Goal: Transaction & Acquisition: Book appointment/travel/reservation

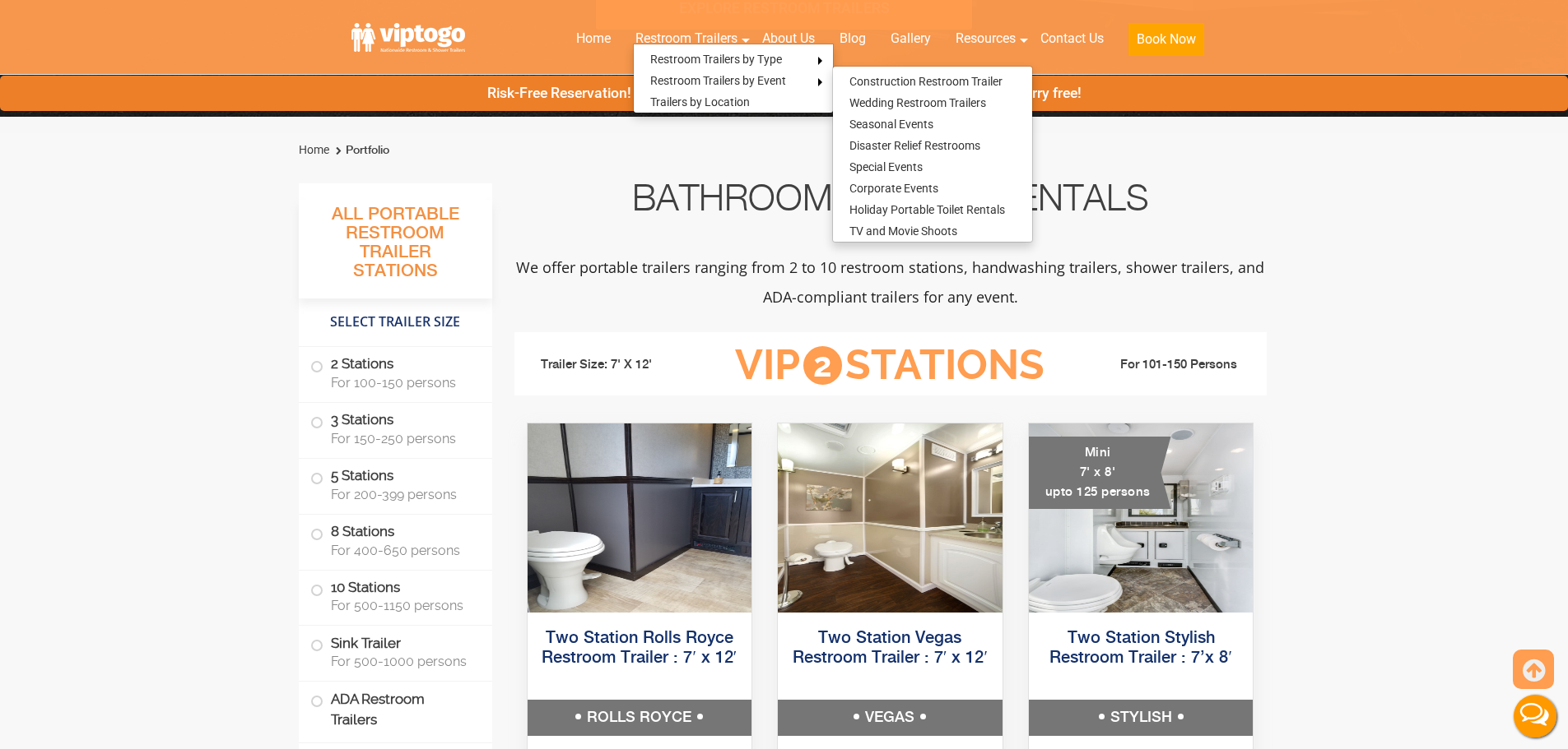
scroll to position [494, 0]
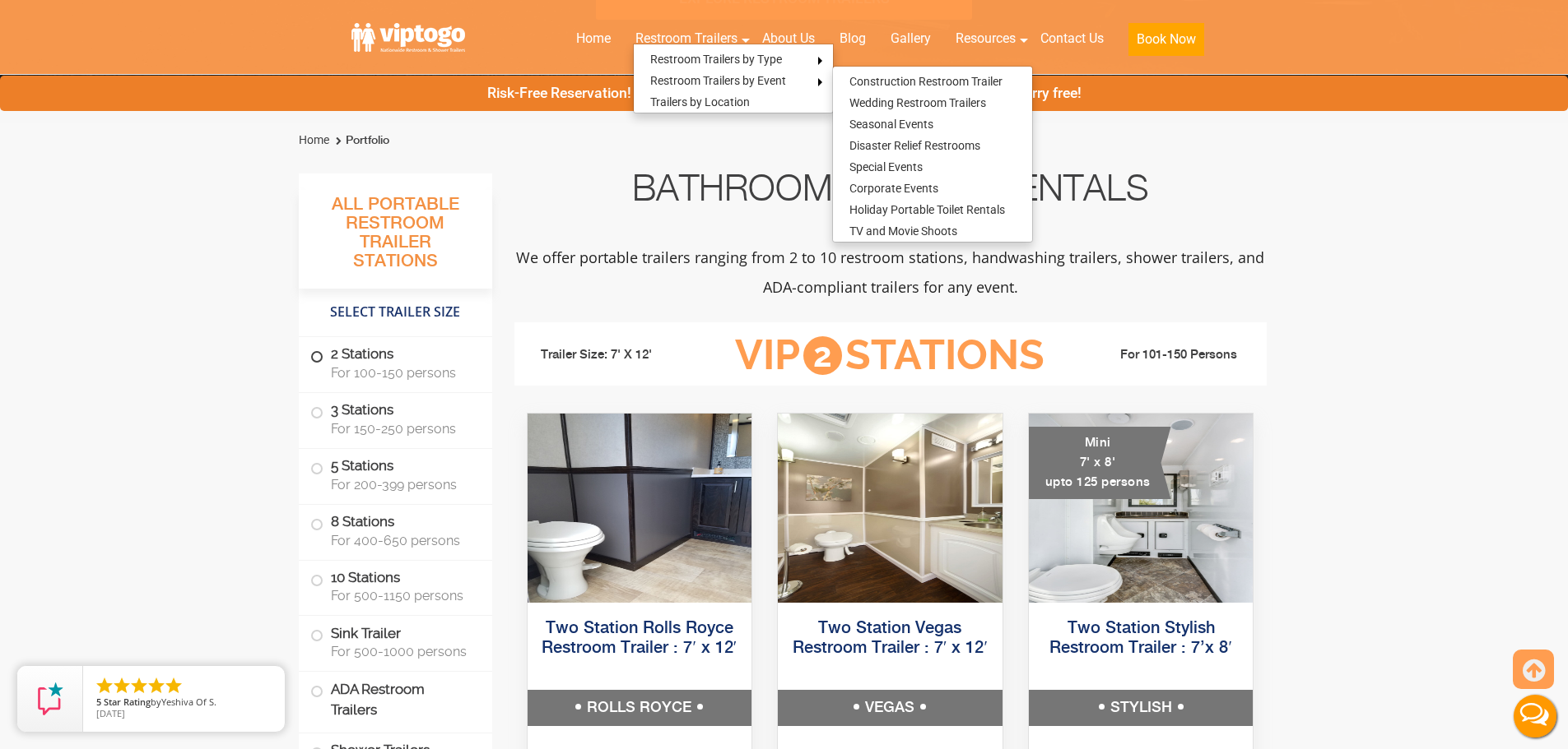
click at [386, 370] on span "For 100-150 persons" at bounding box center [402, 373] width 142 height 16
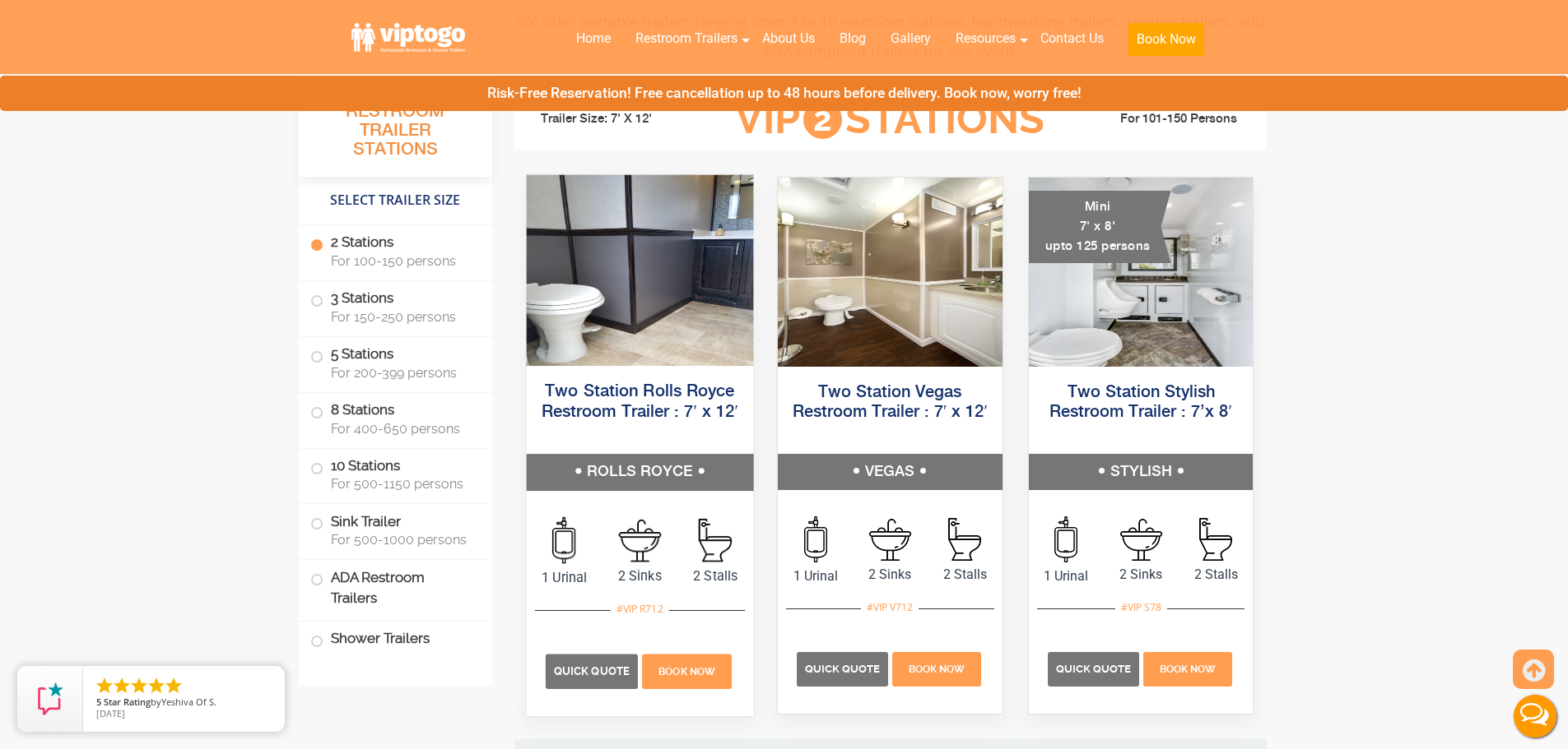
scroll to position [749, 0]
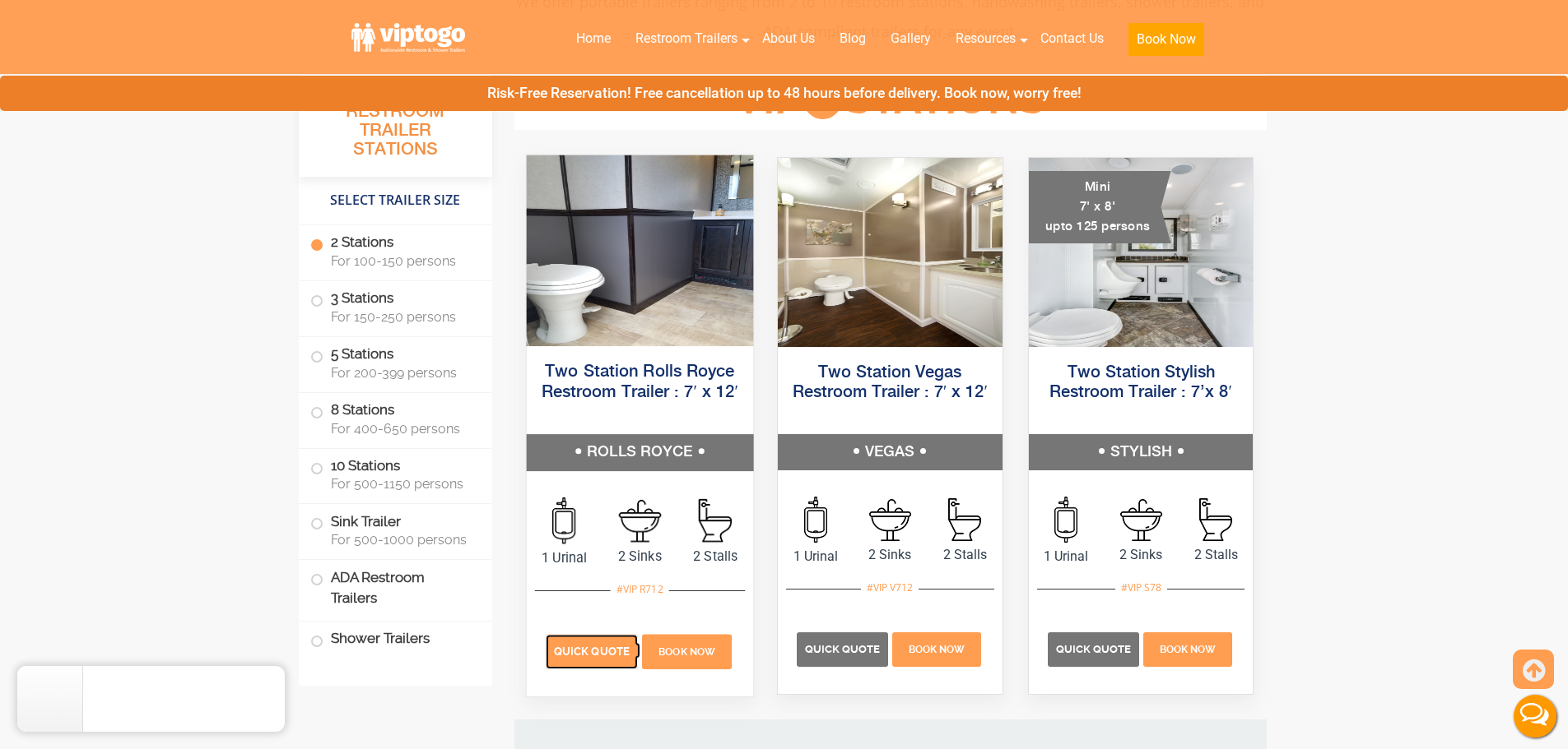
click at [583, 650] on span "Quick Quote" at bounding box center [591, 652] width 76 height 12
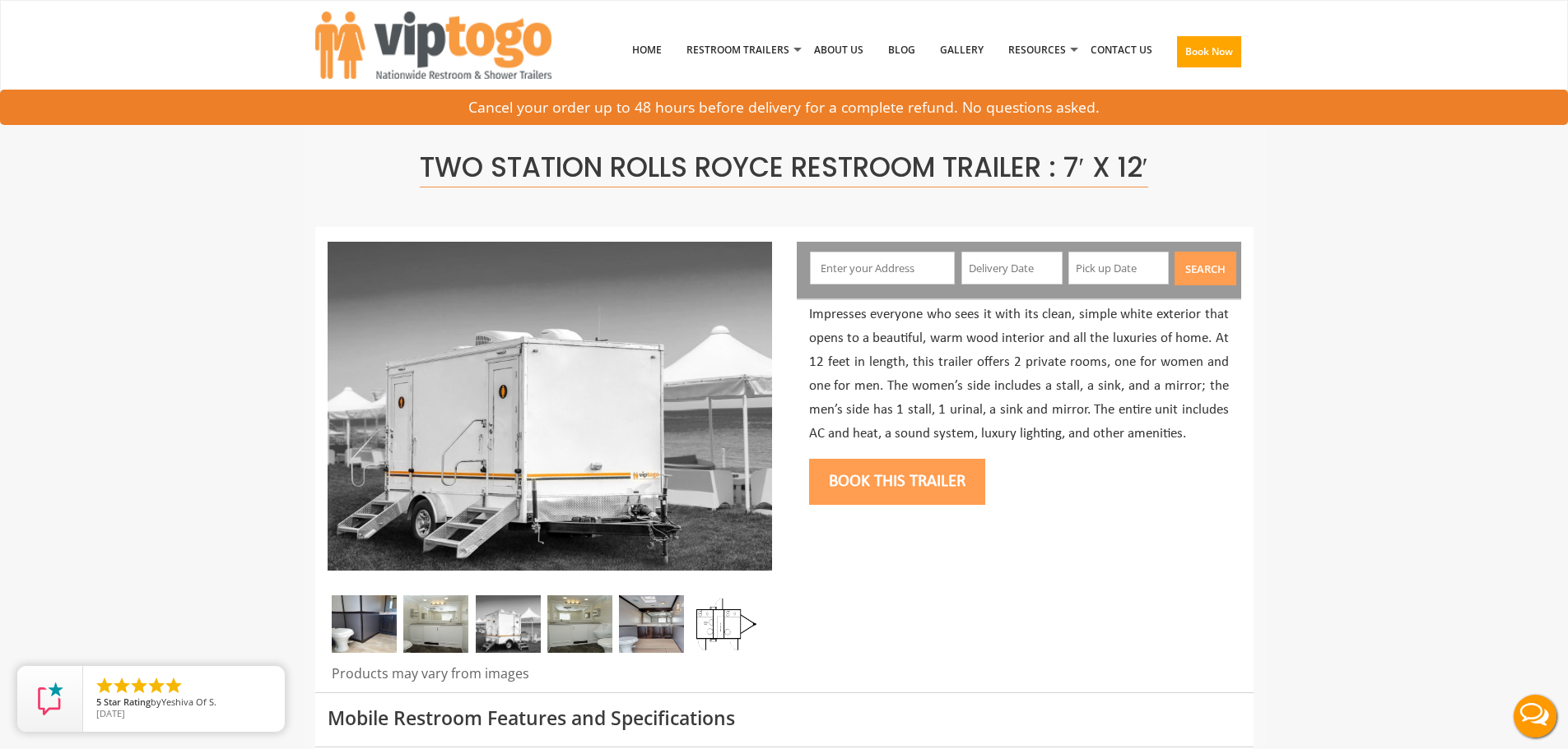
click at [850, 268] on input "text" at bounding box center [882, 268] width 145 height 33
click at [907, 277] on input "text" at bounding box center [882, 268] width 145 height 33
type input "41 Post Kennel Road, Far Hills, NJ, USA"
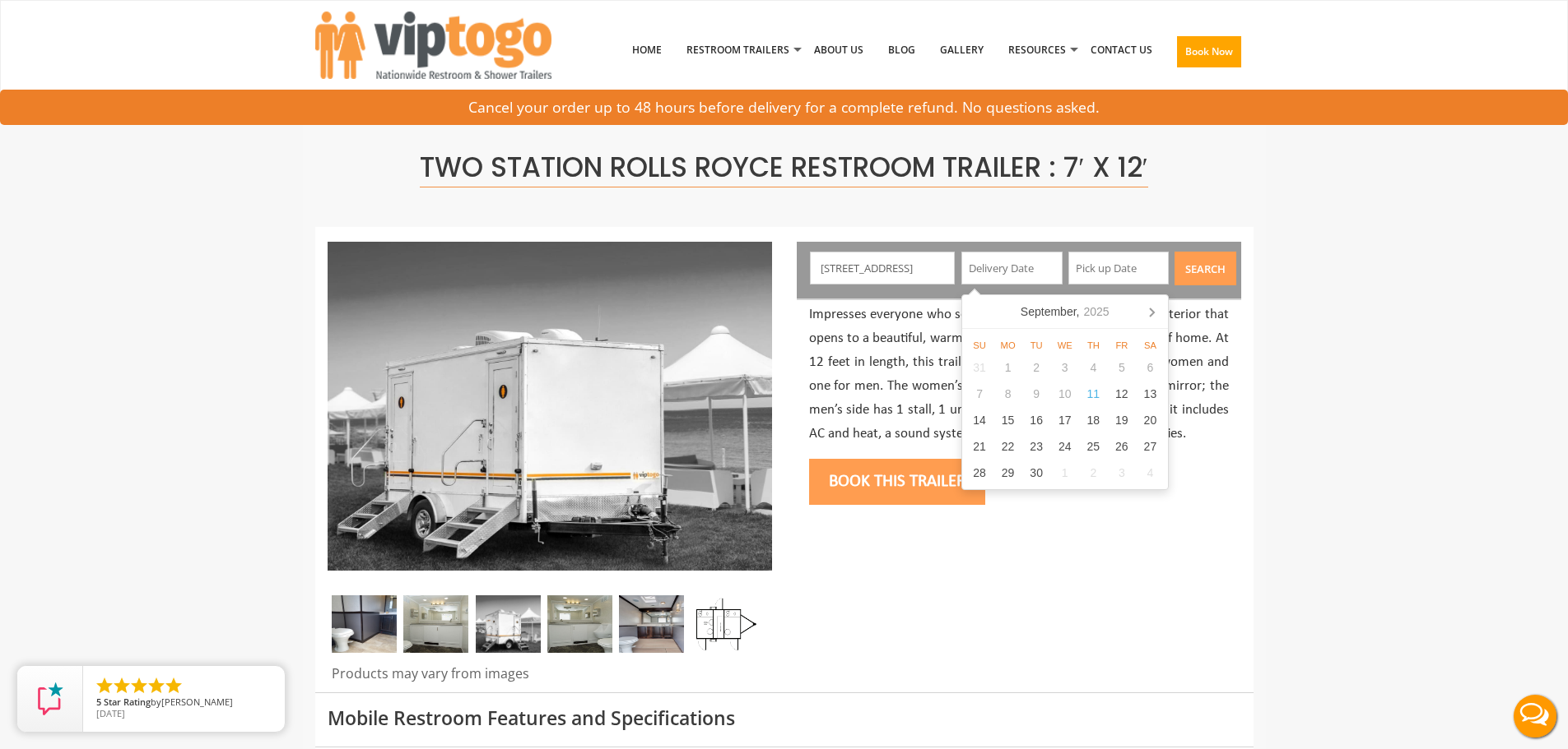
click at [930, 263] on input "41 Post Kennel Road, Far Hills, NJ, USA" at bounding box center [882, 268] width 145 height 33
click at [998, 280] on input "text" at bounding box center [1012, 268] width 101 height 33
click at [1149, 321] on icon at bounding box center [1152, 312] width 26 height 26
click at [1147, 369] on div "4" at bounding box center [1150, 368] width 28 height 26
type input "10/04/2025"
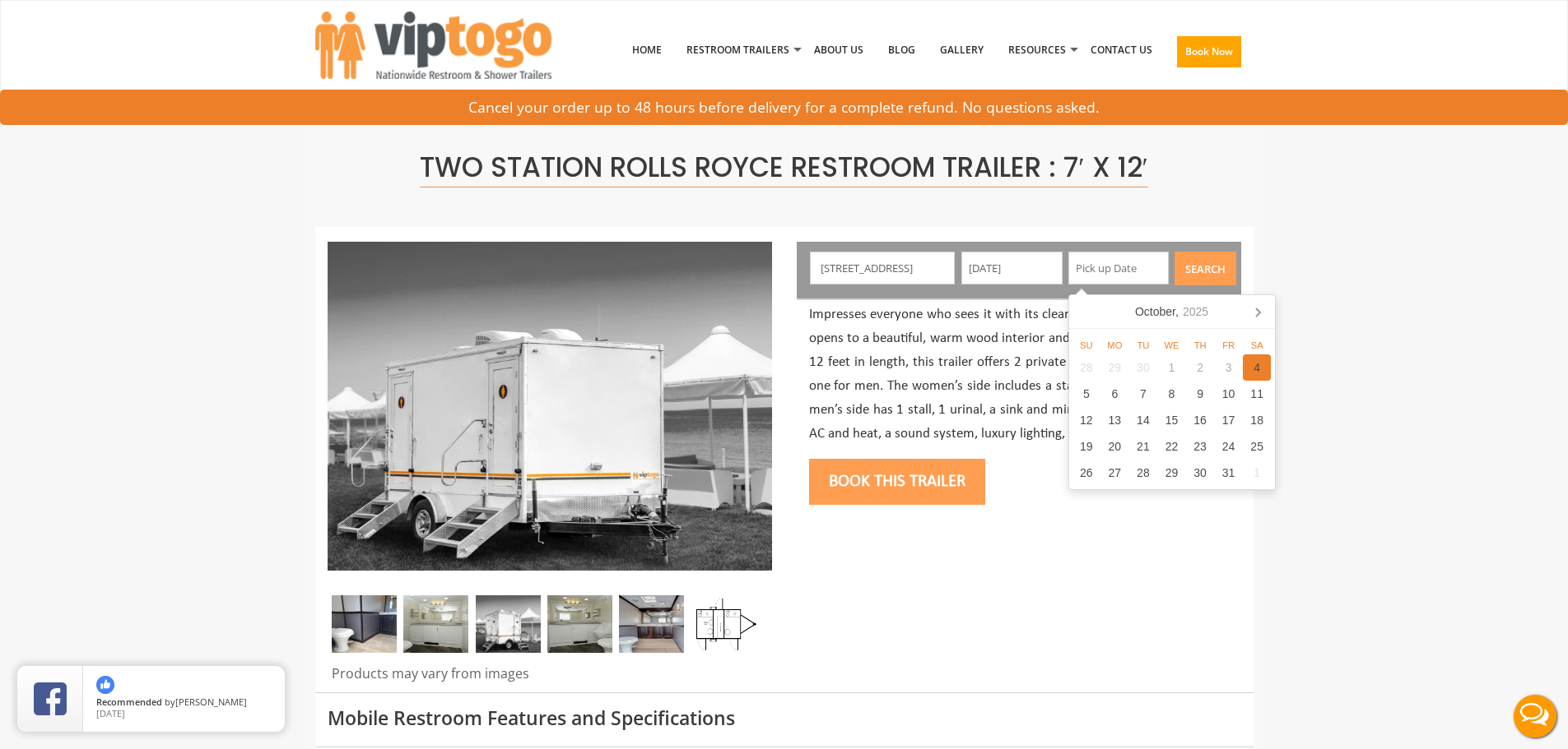
click at [1257, 369] on div "4" at bounding box center [1257, 368] width 28 height 26
type input "10/04/2025"
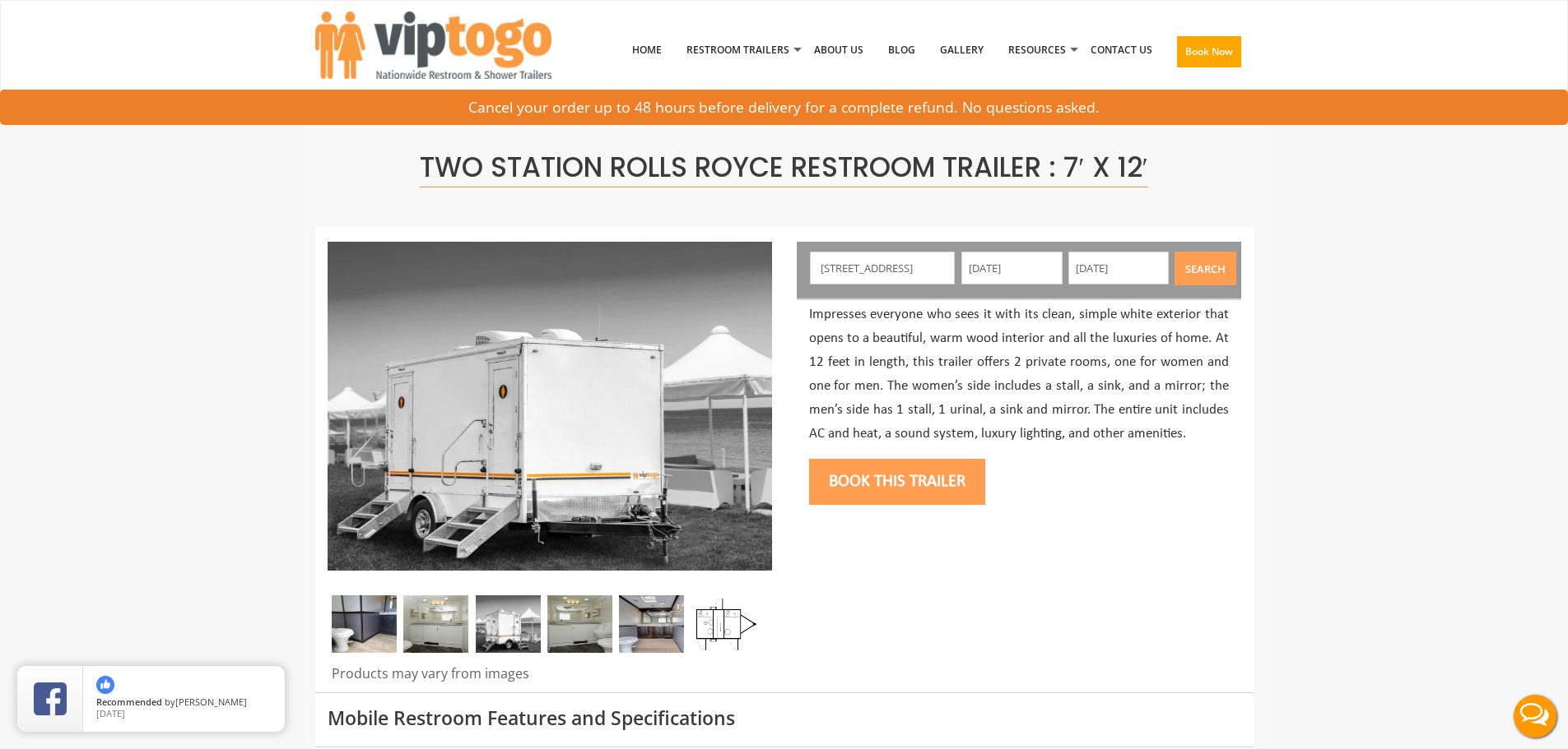
click at [1227, 281] on button "Search" at bounding box center [1205, 269] width 62 height 34
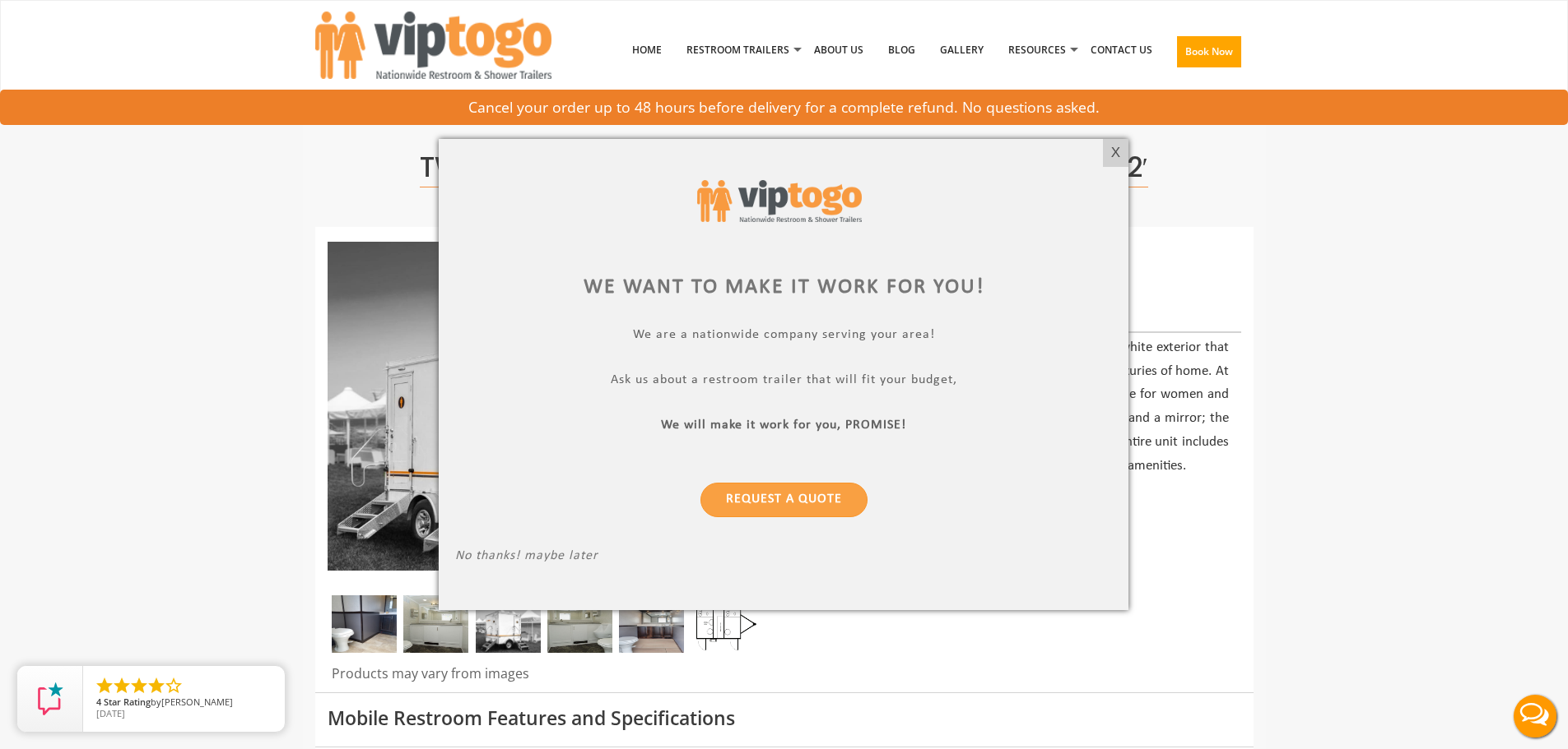
click at [1120, 160] on div "X" at bounding box center [1115, 153] width 26 height 28
